Goal: Use online tool/utility: Utilize a website feature to perform a specific function

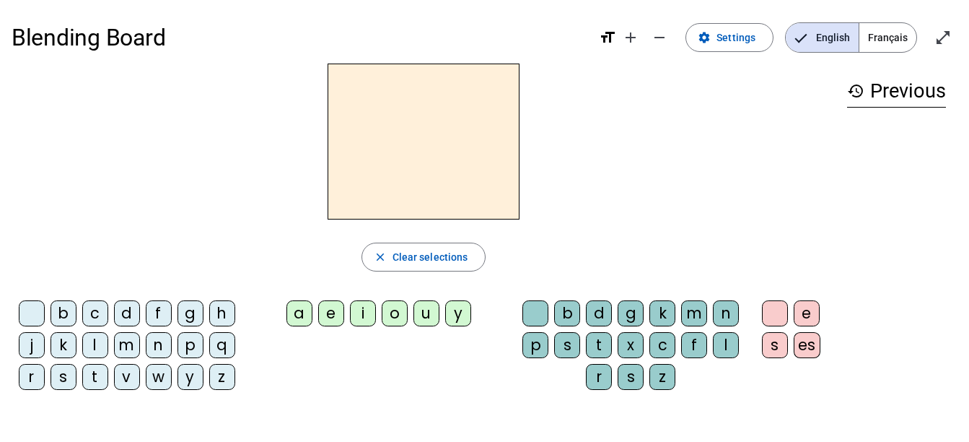
click at [295, 326] on div "a" at bounding box center [300, 313] width 26 height 26
click at [336, 321] on div "e" at bounding box center [331, 313] width 26 height 26
click at [435, 318] on div "u" at bounding box center [427, 313] width 26 height 26
click at [429, 316] on div "u" at bounding box center [427, 313] width 26 height 26
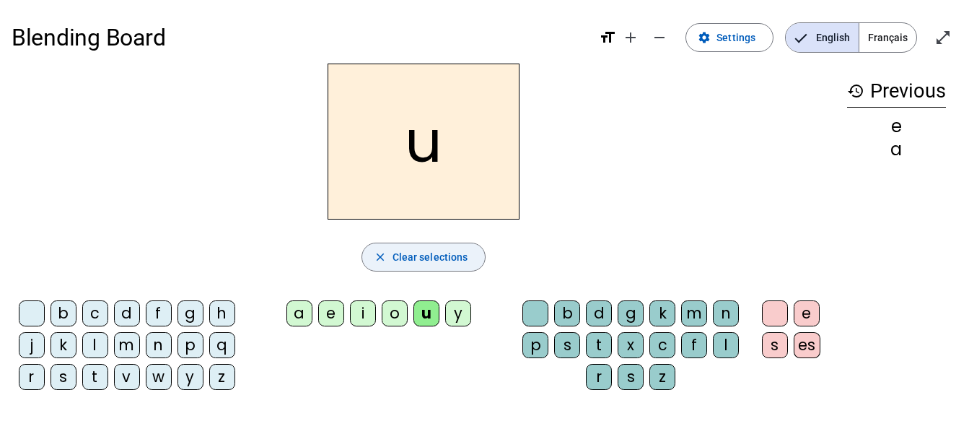
click at [440, 257] on span "Clear selections" at bounding box center [431, 256] width 76 height 17
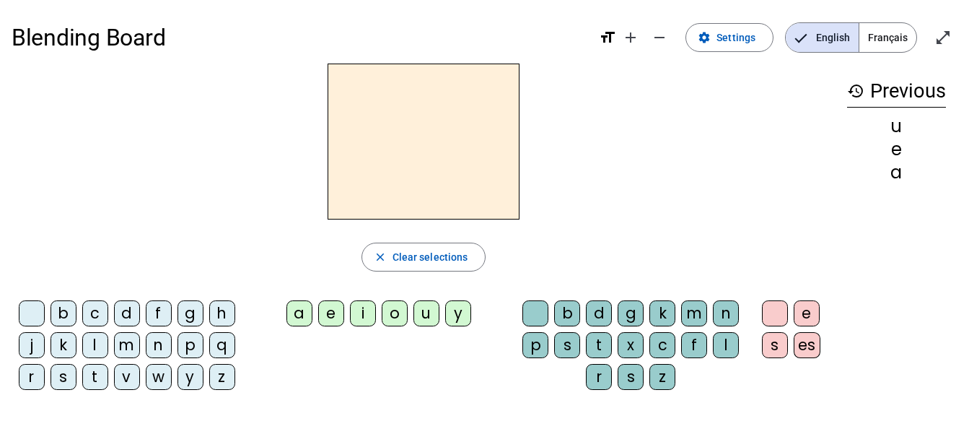
click at [720, 344] on div "l" at bounding box center [726, 345] width 26 height 26
click at [299, 315] on div "a" at bounding box center [300, 313] width 26 height 26
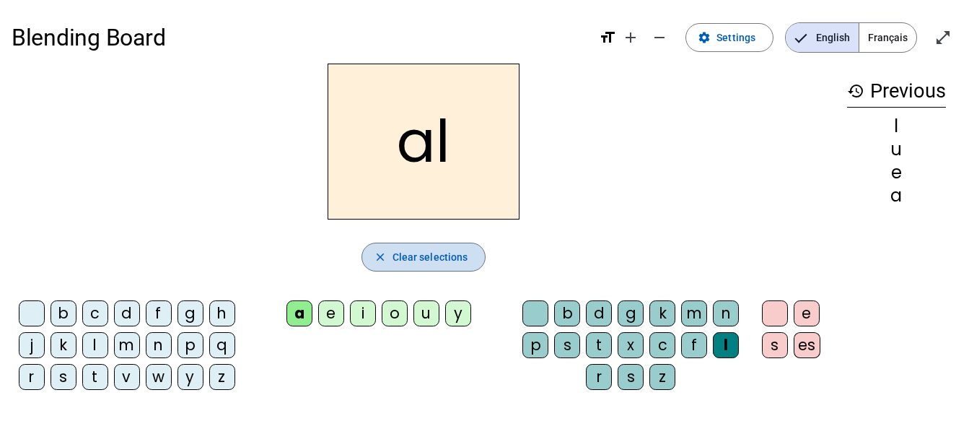
click at [392, 261] on span "button" at bounding box center [423, 257] width 123 height 35
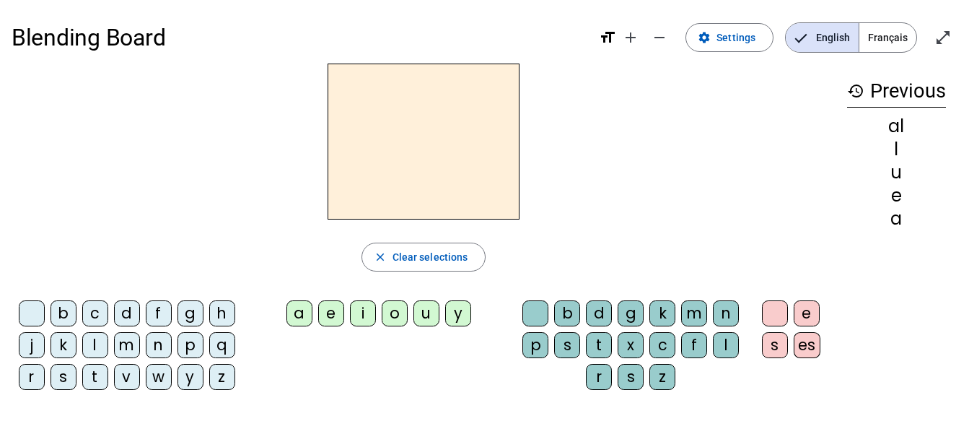
click at [95, 343] on div "l" at bounding box center [95, 345] width 26 height 26
click at [301, 314] on div "a" at bounding box center [300, 313] width 26 height 26
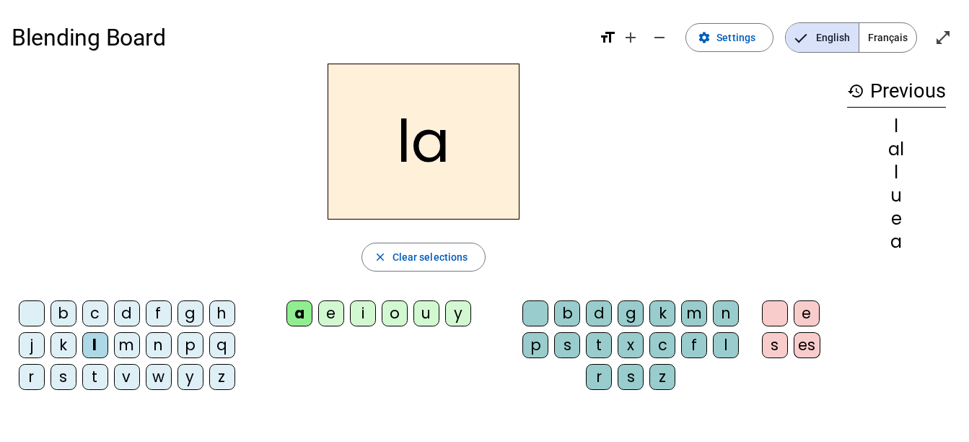
click at [437, 137] on h2 "la" at bounding box center [424, 142] width 192 height 156
click at [434, 257] on span "Clear selections" at bounding box center [431, 256] width 76 height 17
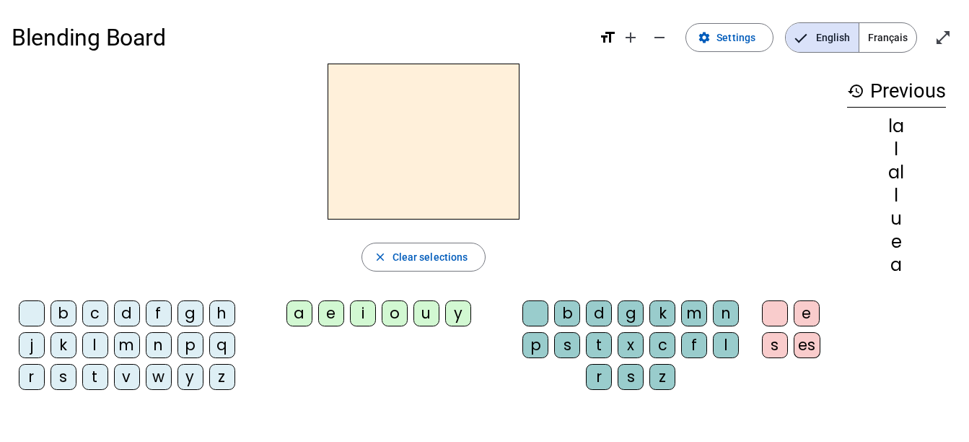
click at [103, 346] on div "l" at bounding box center [95, 345] width 26 height 26
click at [332, 317] on div "e" at bounding box center [331, 313] width 26 height 26
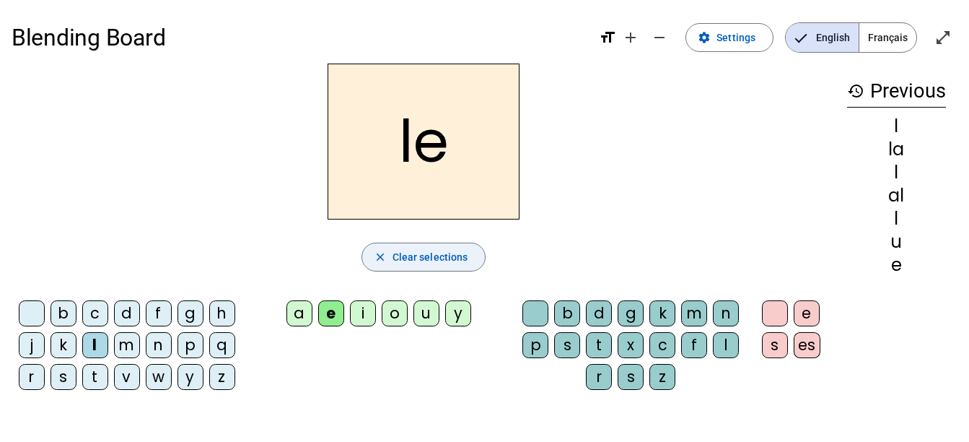
click at [389, 254] on span "button" at bounding box center [423, 257] width 123 height 35
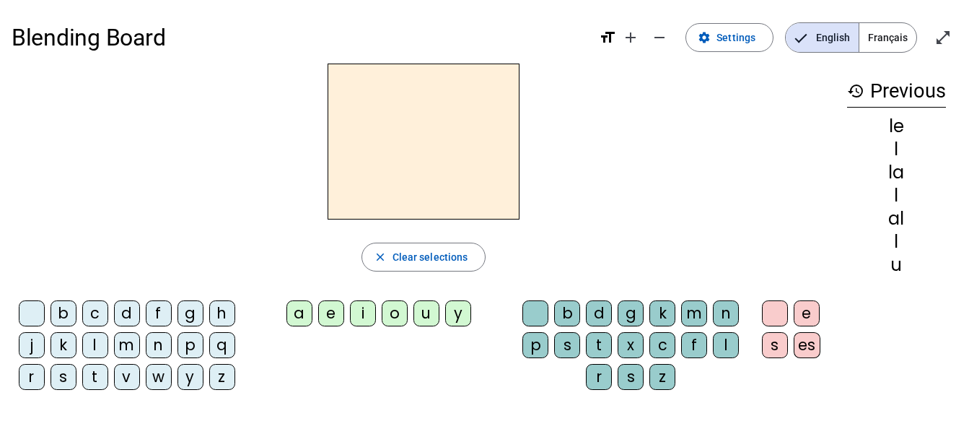
click at [95, 349] on div "l" at bounding box center [95, 345] width 26 height 26
click at [422, 314] on div "u" at bounding box center [427, 313] width 26 height 26
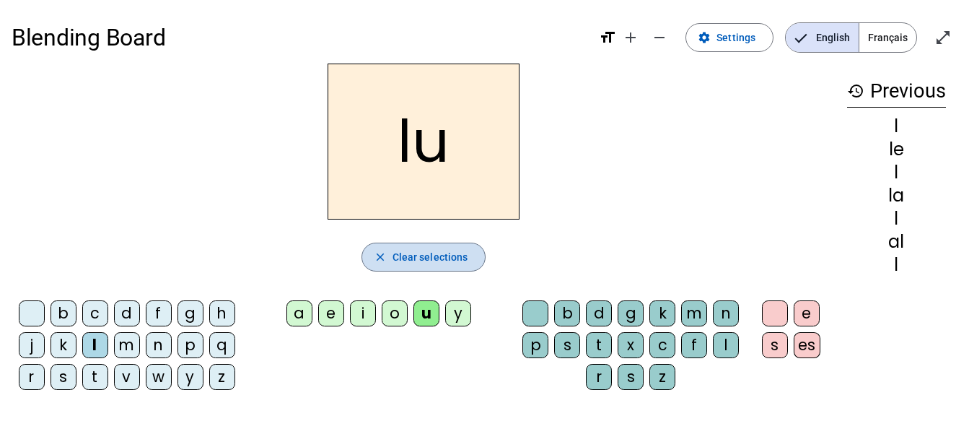
click at [416, 262] on span "Clear selections" at bounding box center [431, 256] width 76 height 17
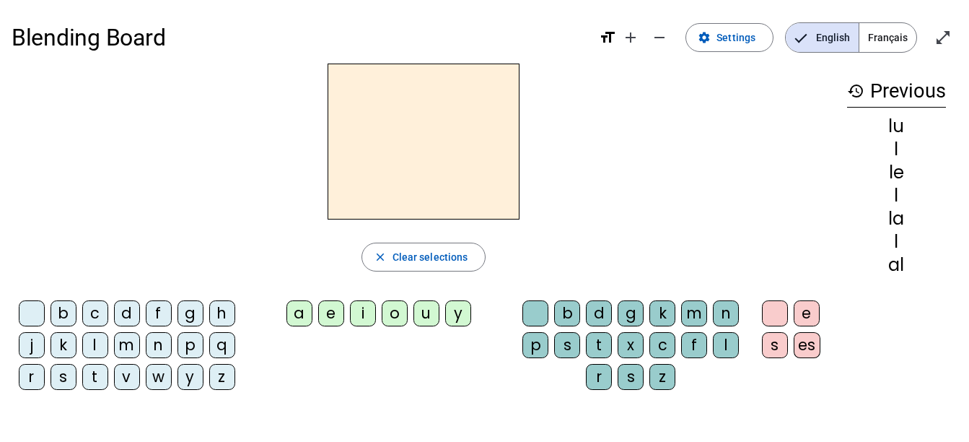
click at [95, 385] on div "t" at bounding box center [95, 377] width 26 height 26
click at [427, 309] on div "u" at bounding box center [427, 313] width 26 height 26
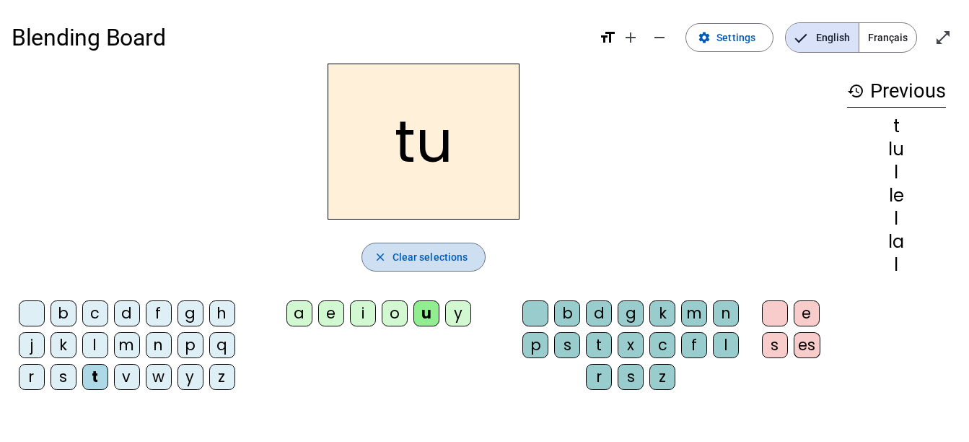
click at [420, 253] on span "Clear selections" at bounding box center [431, 256] width 76 height 17
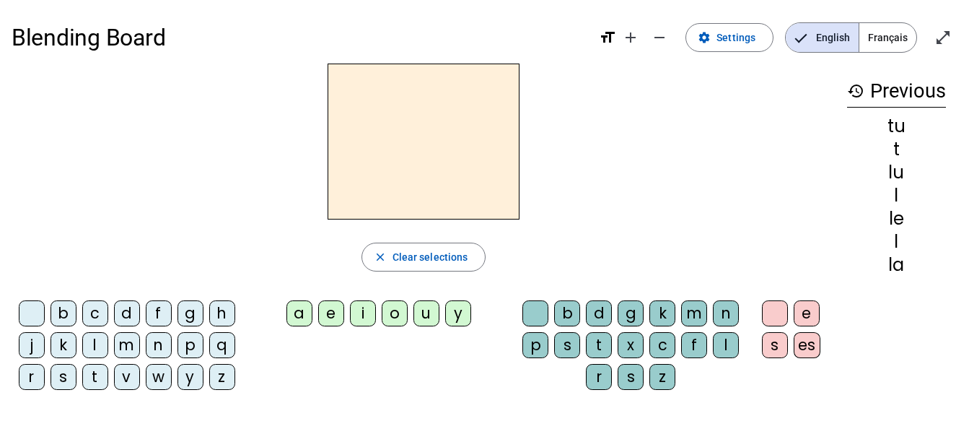
click at [99, 380] on div "t" at bounding box center [95, 377] width 26 height 26
click at [328, 325] on div "e" at bounding box center [331, 313] width 26 height 26
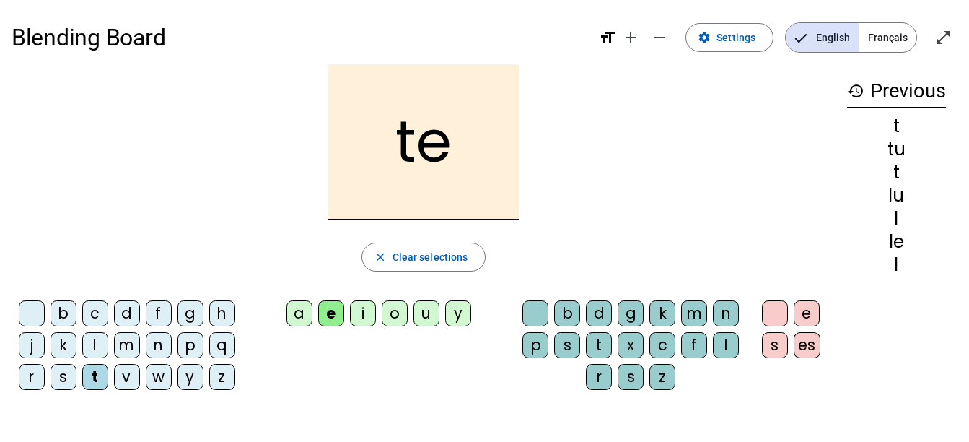
click at [408, 253] on span "Clear selections" at bounding box center [431, 256] width 76 height 17
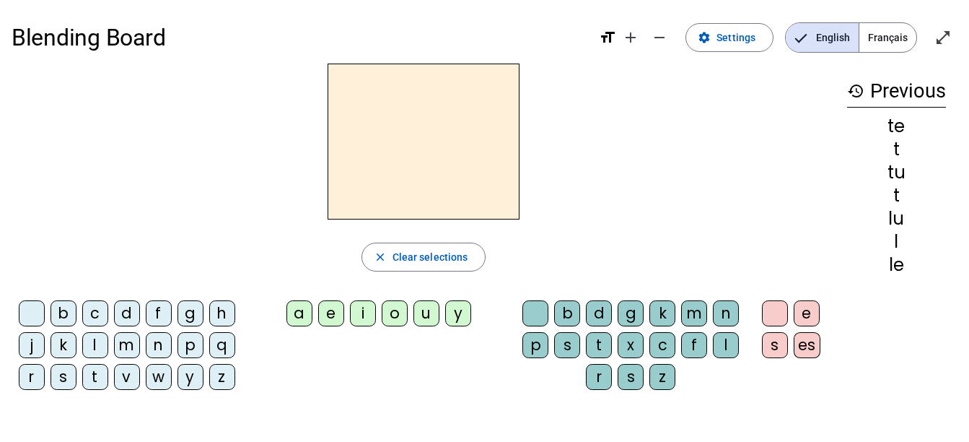
click at [92, 381] on div "t" at bounding box center [95, 377] width 26 height 26
click at [331, 310] on div "e" at bounding box center [331, 313] width 26 height 26
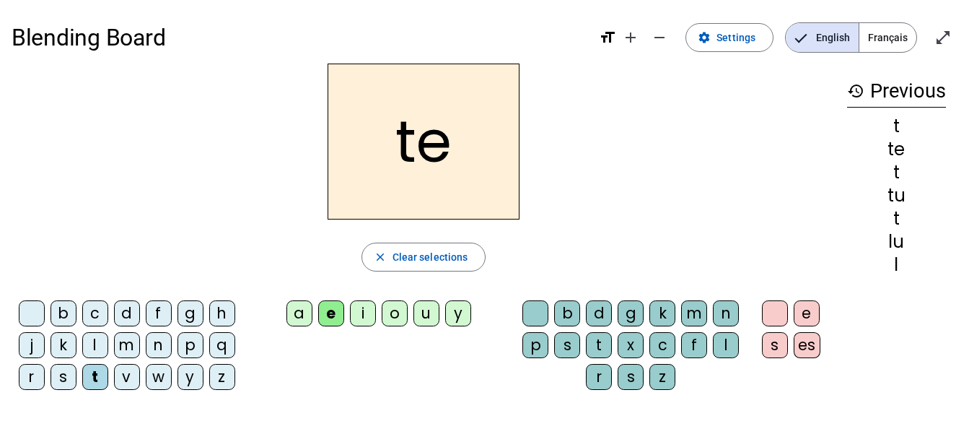
click at [302, 308] on div "a" at bounding box center [300, 313] width 26 height 26
